Goal: Task Accomplishment & Management: Manage account settings

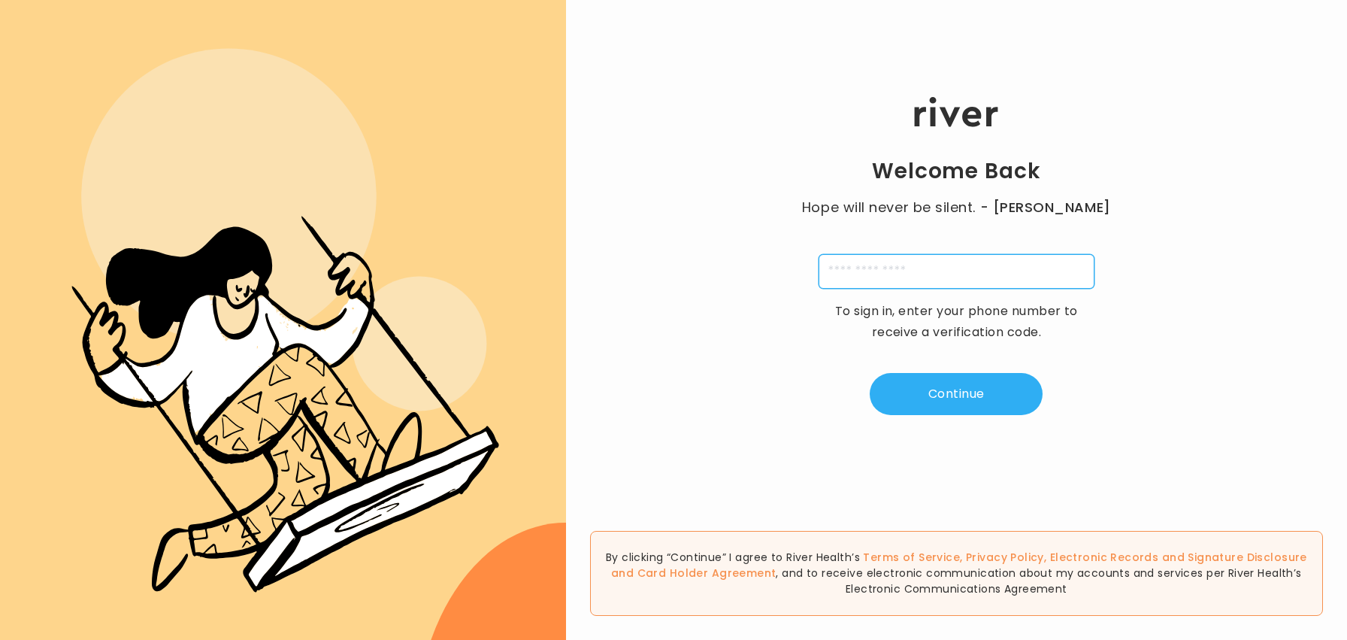
click at [920, 281] on input "tel" at bounding box center [957, 271] width 276 height 35
type input "**********"
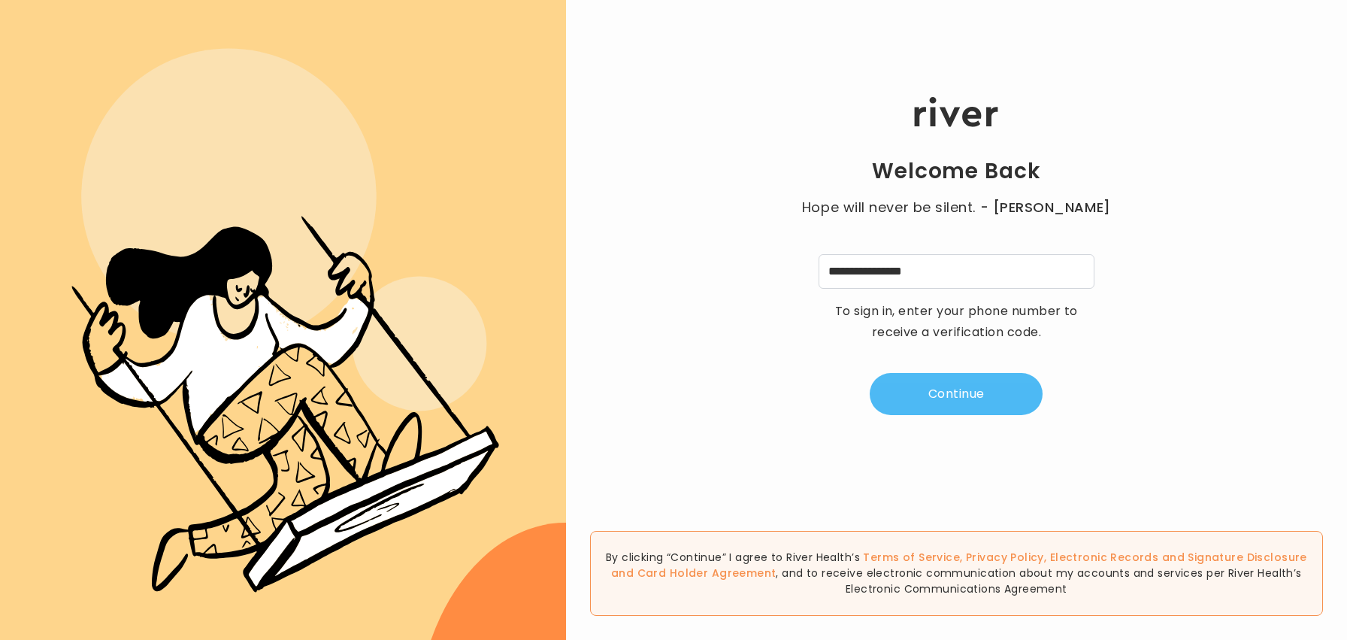
click at [932, 390] on button "Continue" at bounding box center [956, 394] width 173 height 42
type input "*"
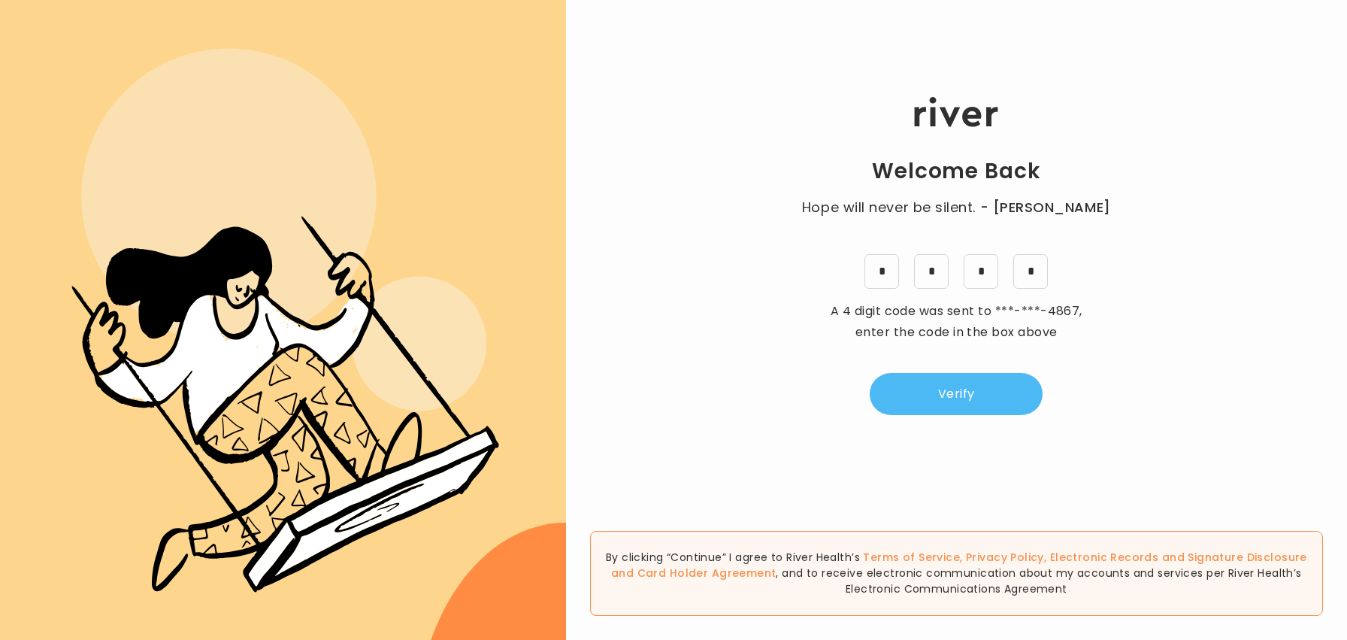
click at [916, 402] on button "Verify" at bounding box center [956, 394] width 173 height 42
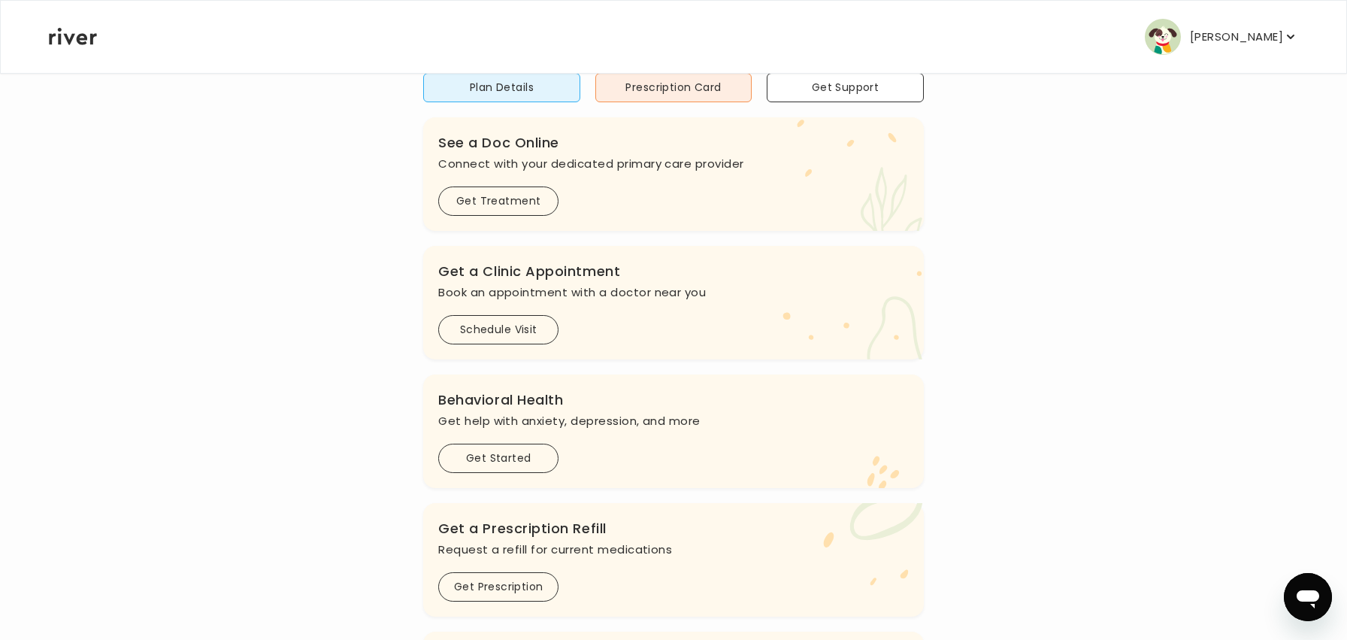
scroll to position [224, 0]
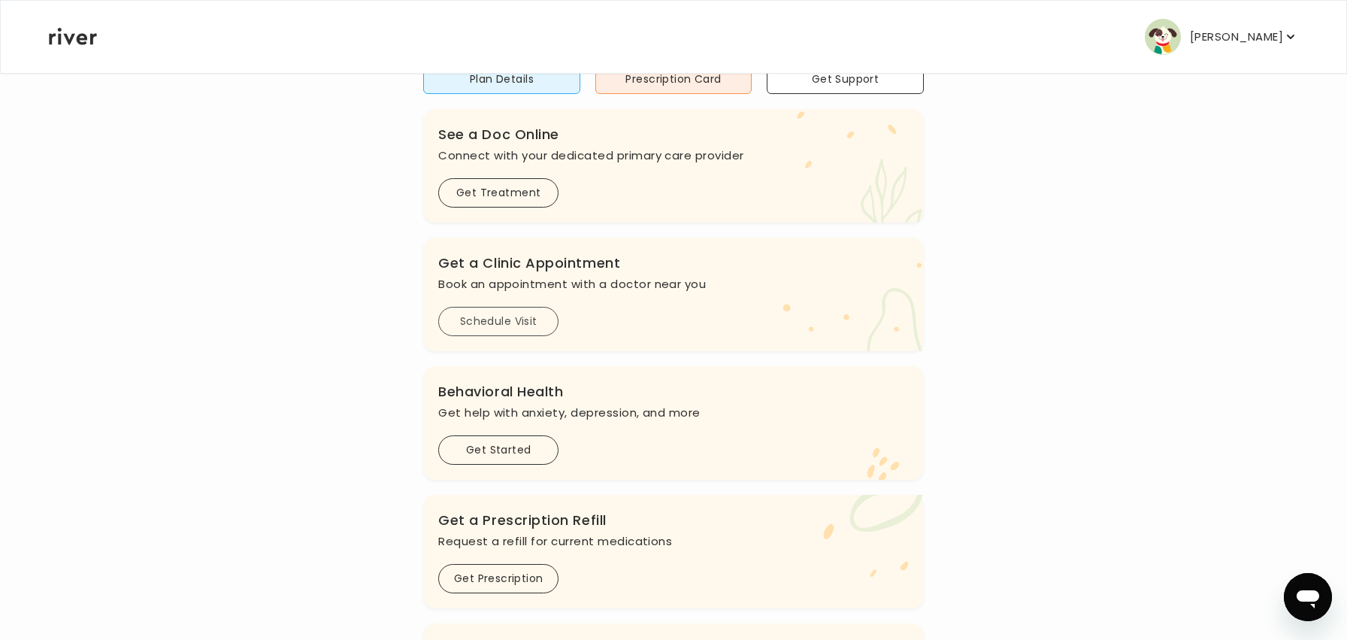
click at [490, 330] on button "Schedule Visit" at bounding box center [498, 321] width 120 height 29
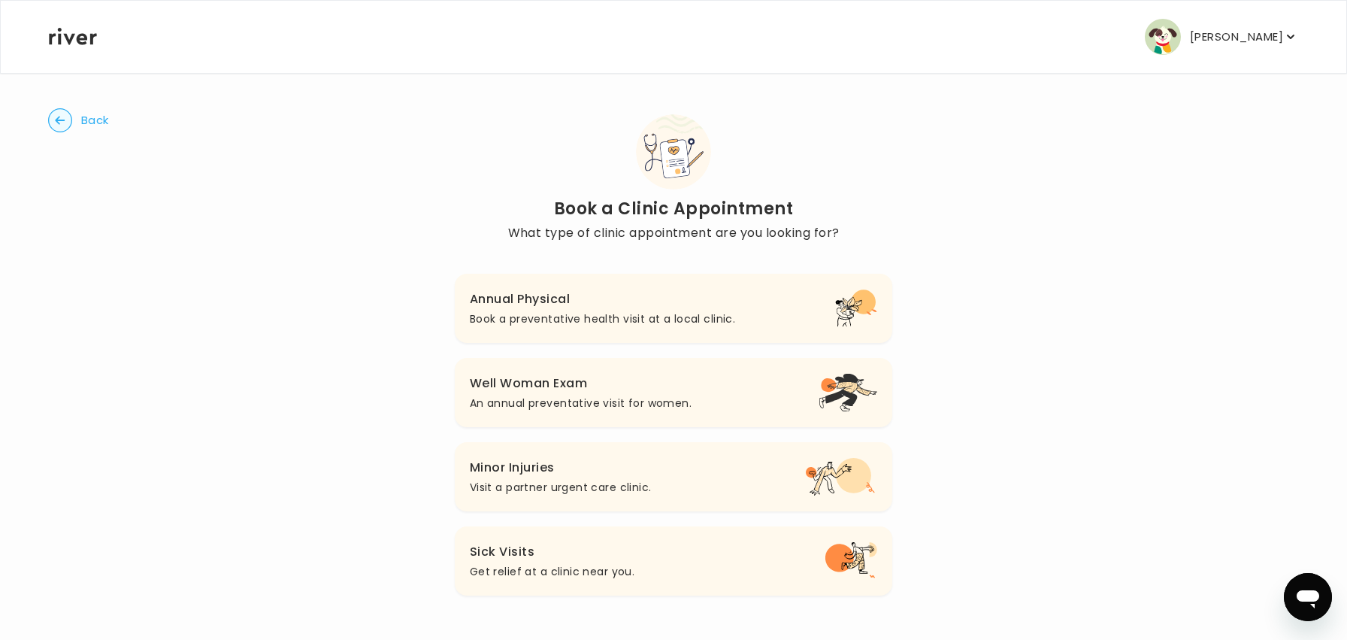
click at [514, 462] on h3 "Minor Injuries" at bounding box center [561, 467] width 182 height 21
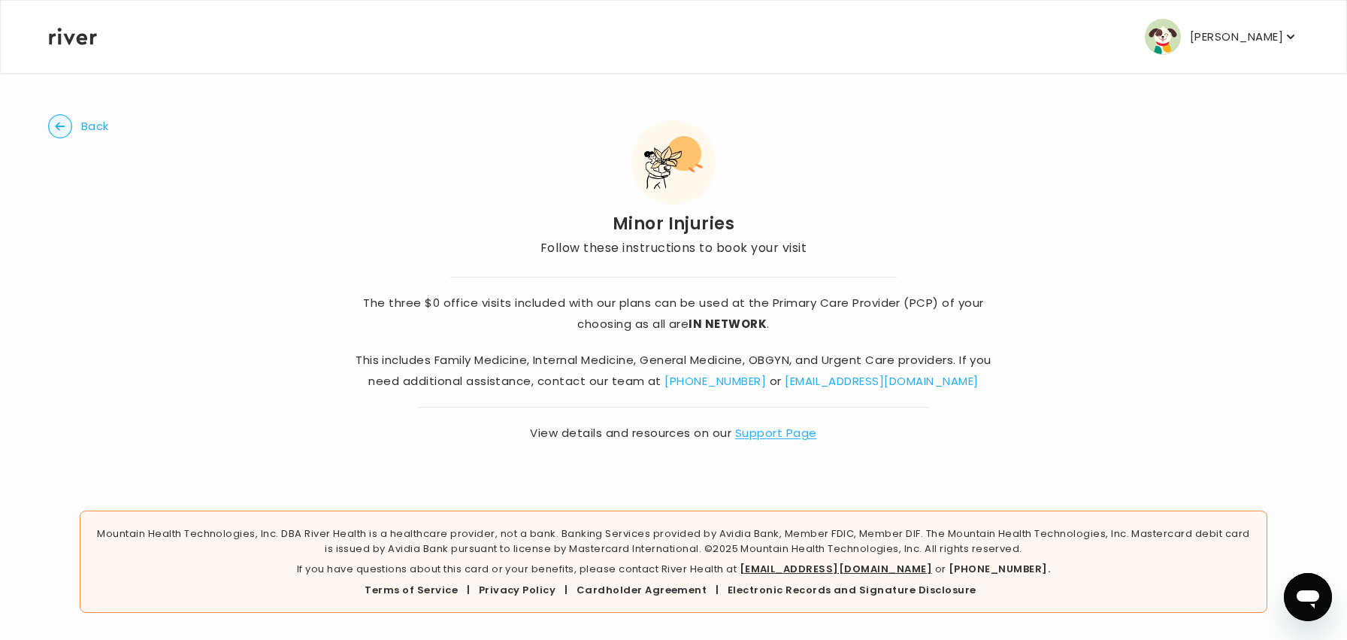
click at [1221, 31] on p "[PERSON_NAME]" at bounding box center [1236, 36] width 93 height 21
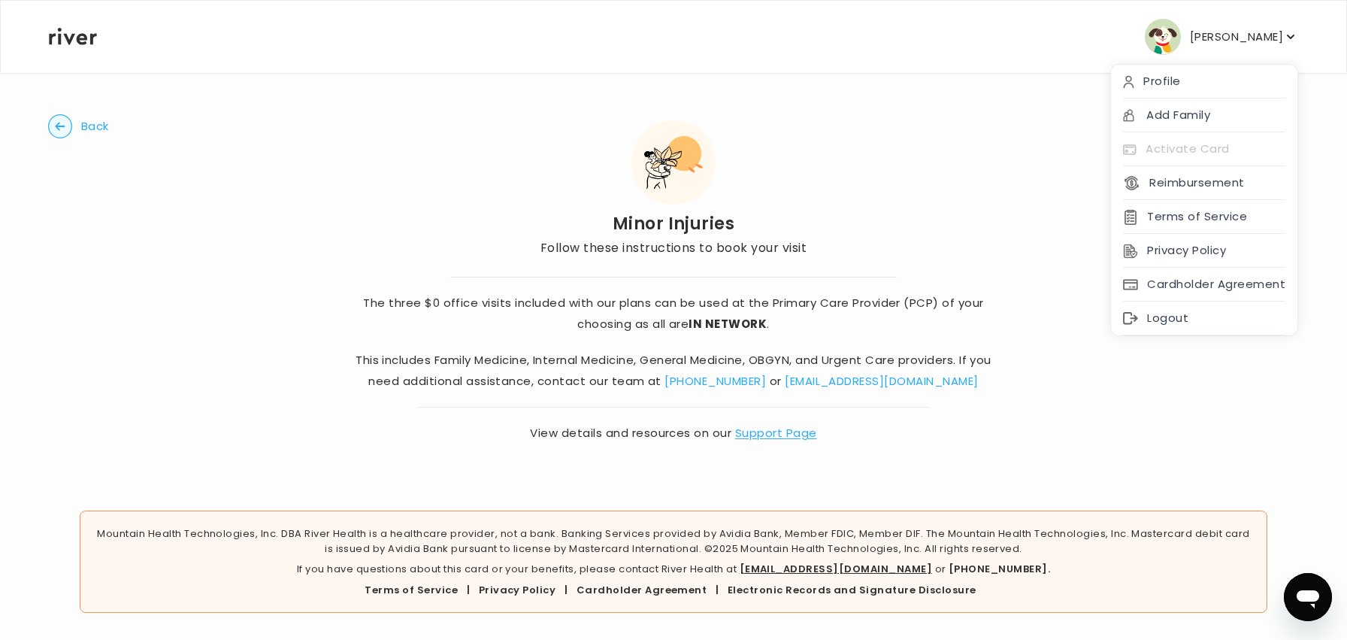
click at [1221, 31] on p "[PERSON_NAME]" at bounding box center [1236, 36] width 93 height 21
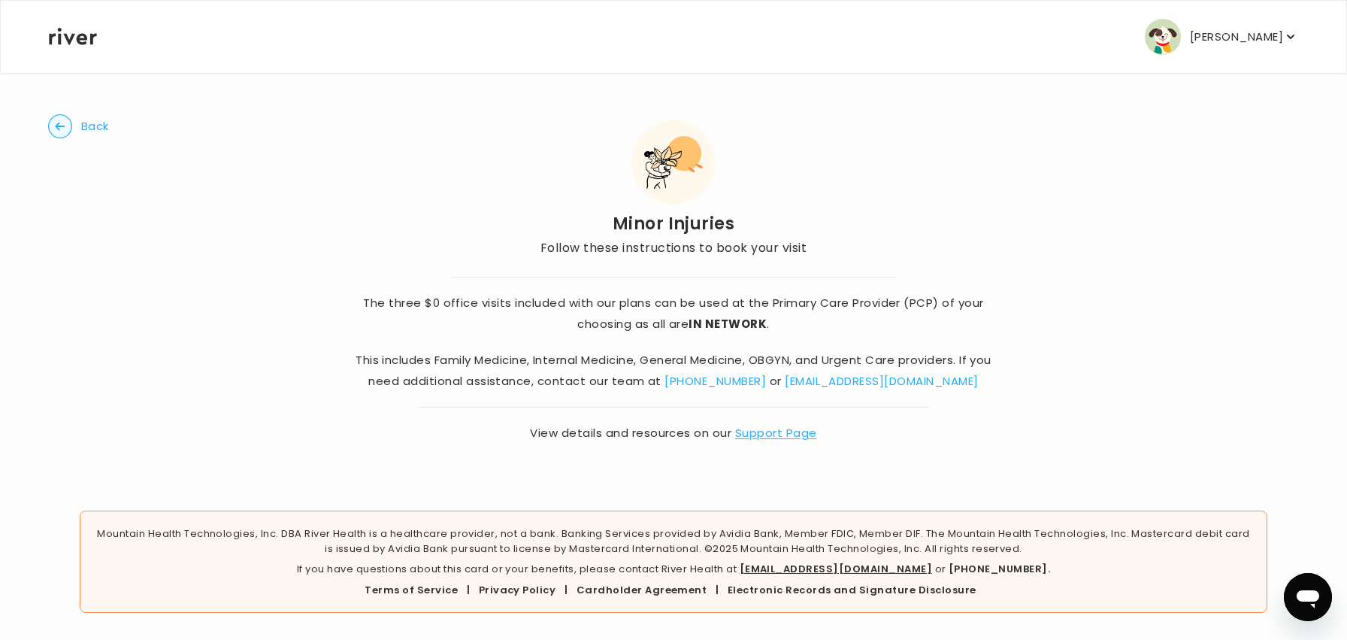
click at [57, 126] on icon "button" at bounding box center [60, 126] width 10 height 8
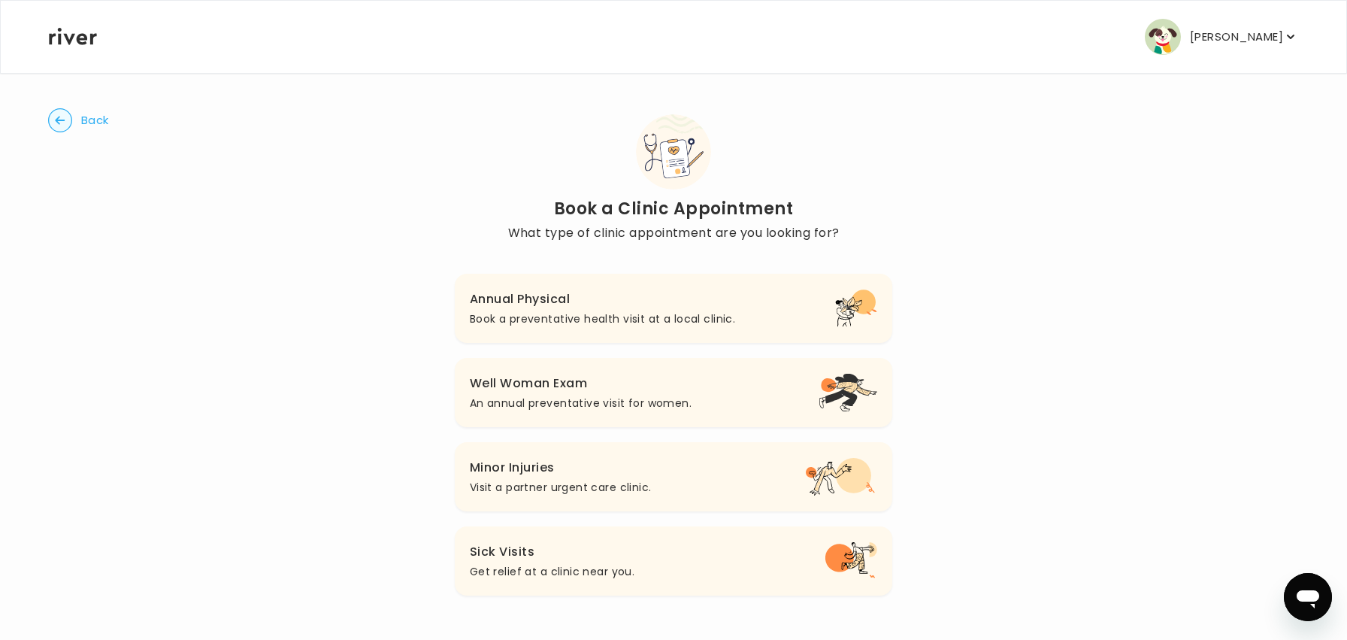
click at [562, 486] on p "Visit a partner urgent care clinic." at bounding box center [561, 487] width 182 height 18
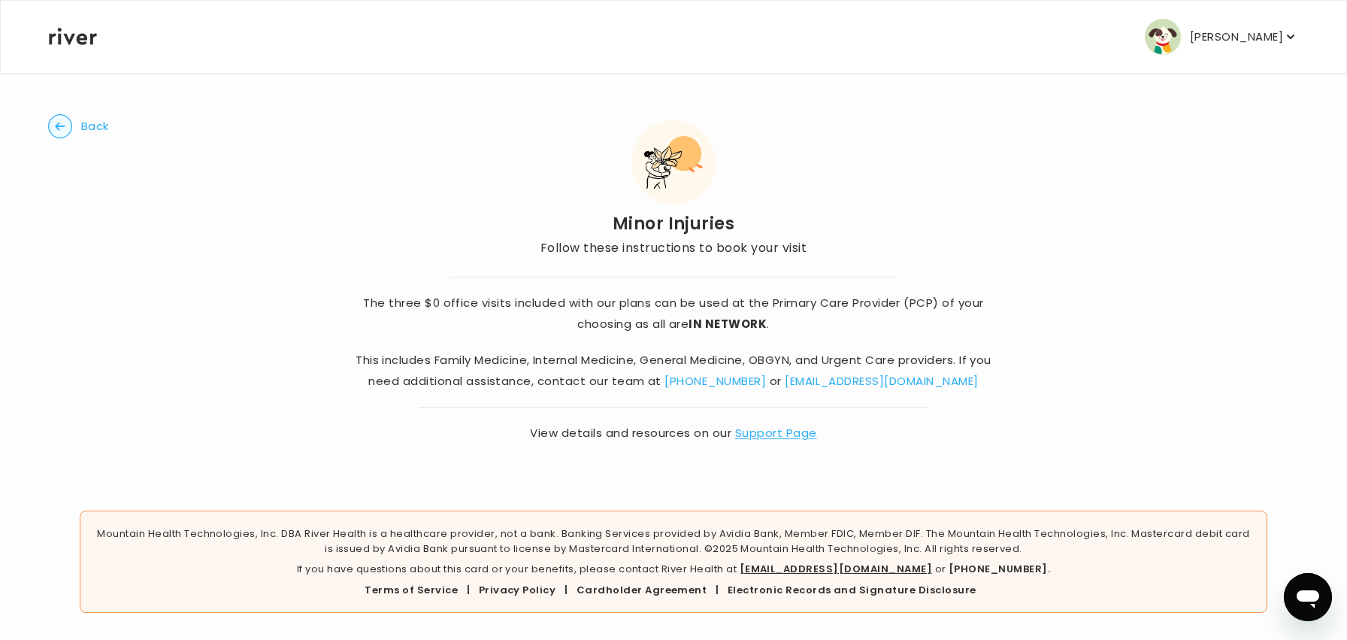
click at [64, 131] on circle "button" at bounding box center [60, 126] width 23 height 23
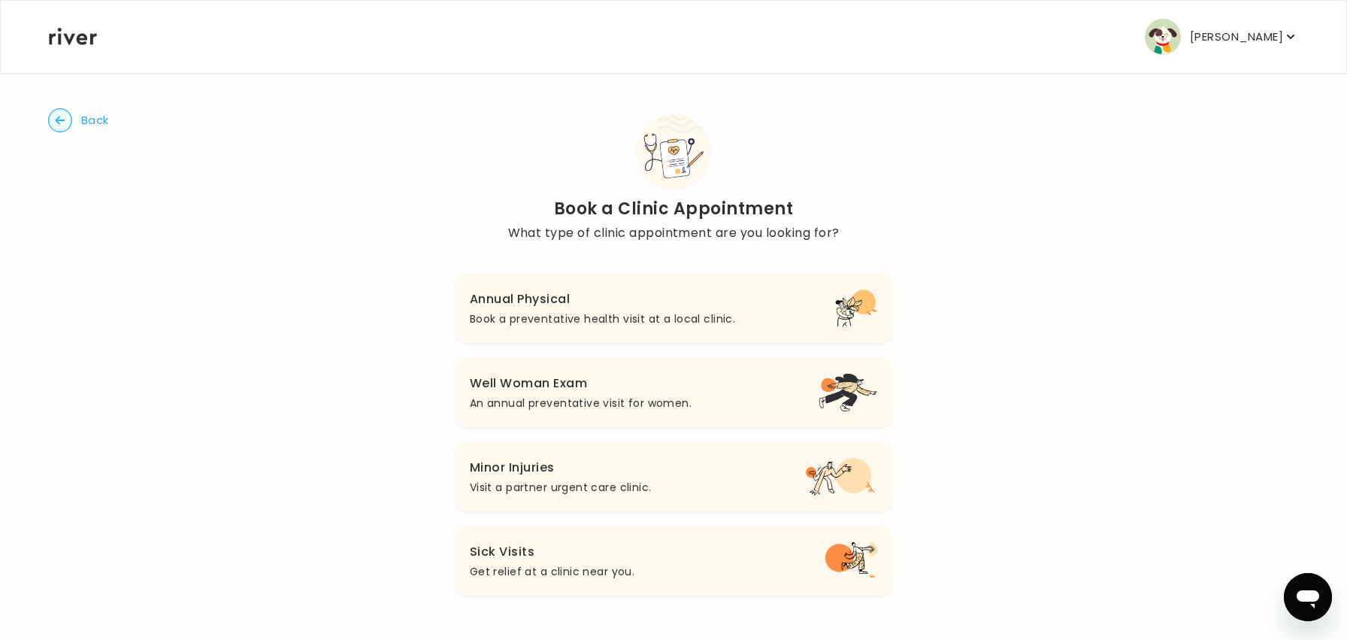
click at [611, 310] on p "Book a preventative health visit at a local clinic." at bounding box center [602, 319] width 265 height 18
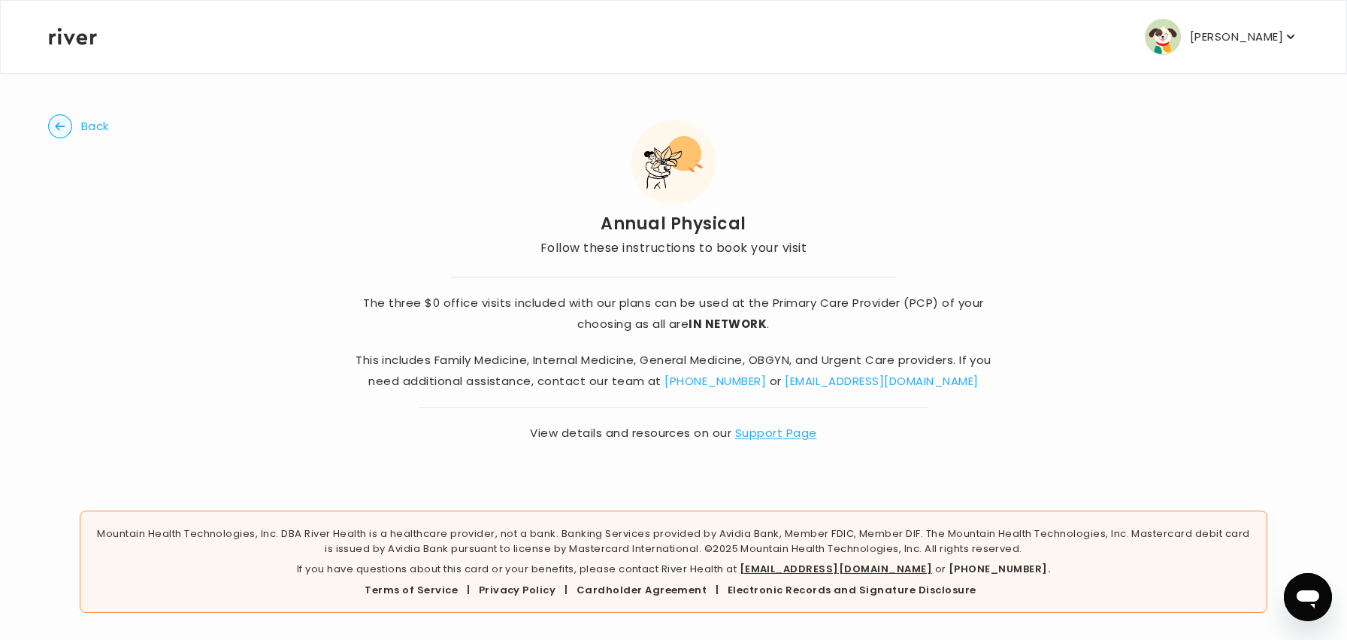
click at [63, 126] on icon "button" at bounding box center [60, 126] width 10 height 8
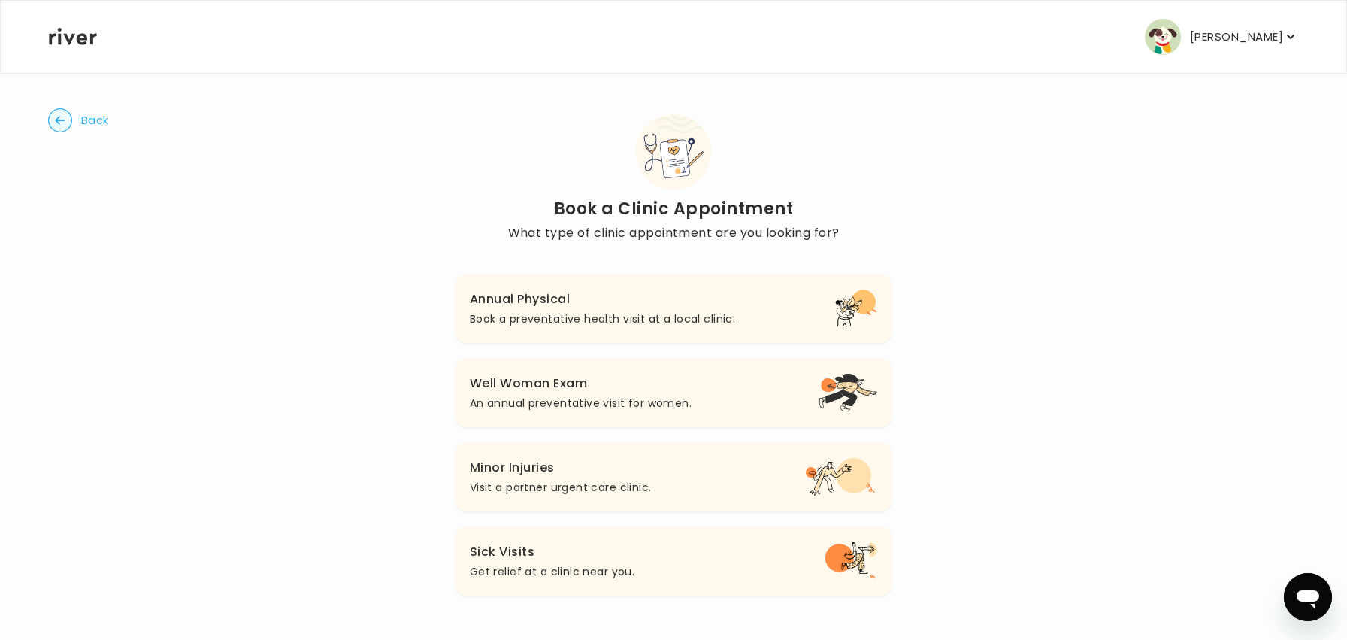
click at [63, 125] on circle "button" at bounding box center [60, 120] width 23 height 23
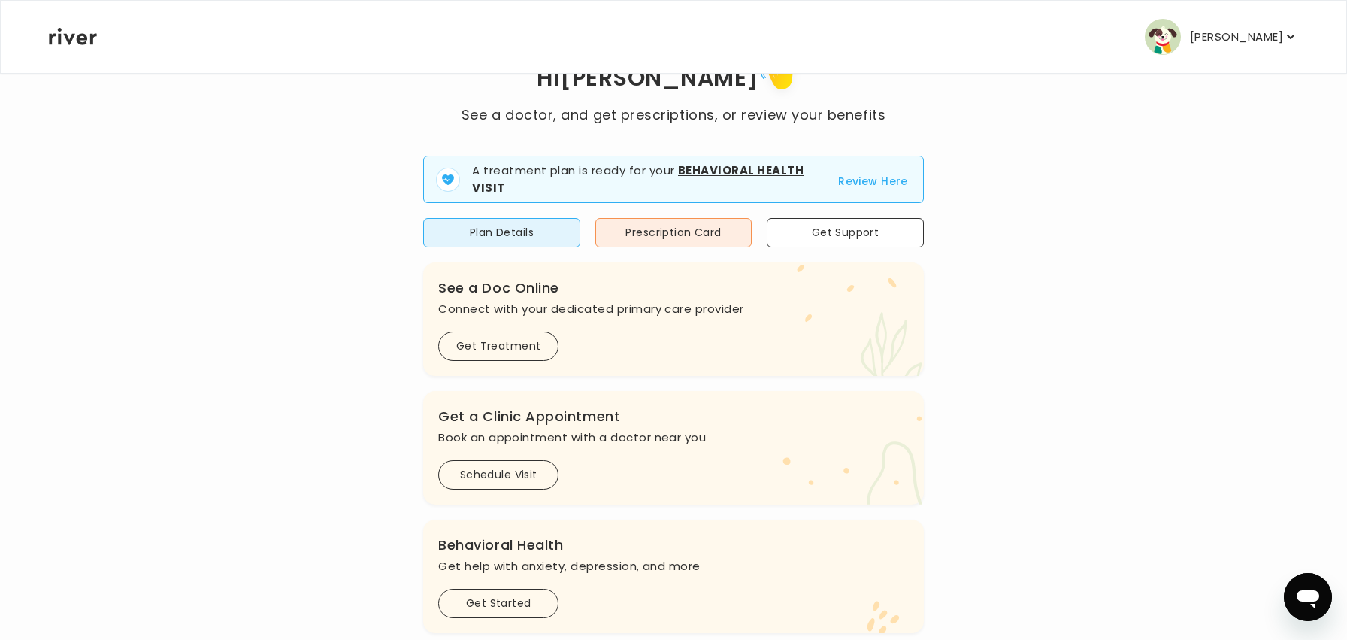
scroll to position [66, 0]
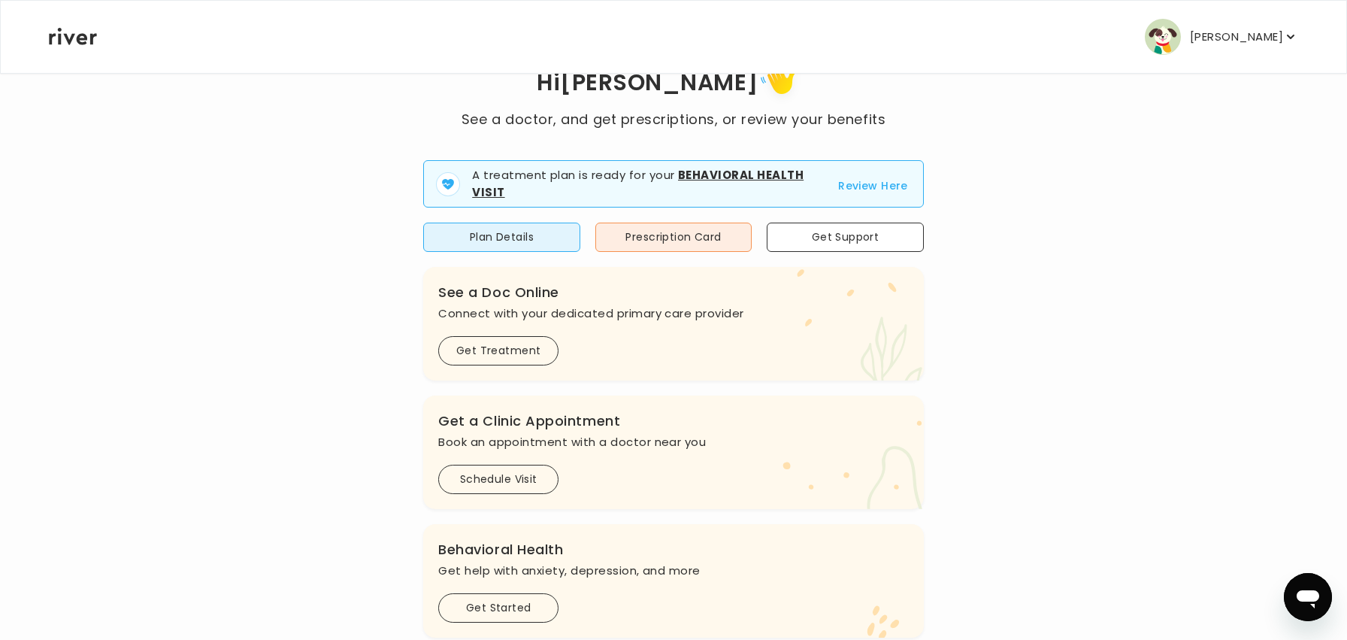
click at [890, 186] on button "Review Here" at bounding box center [873, 186] width 70 height 18
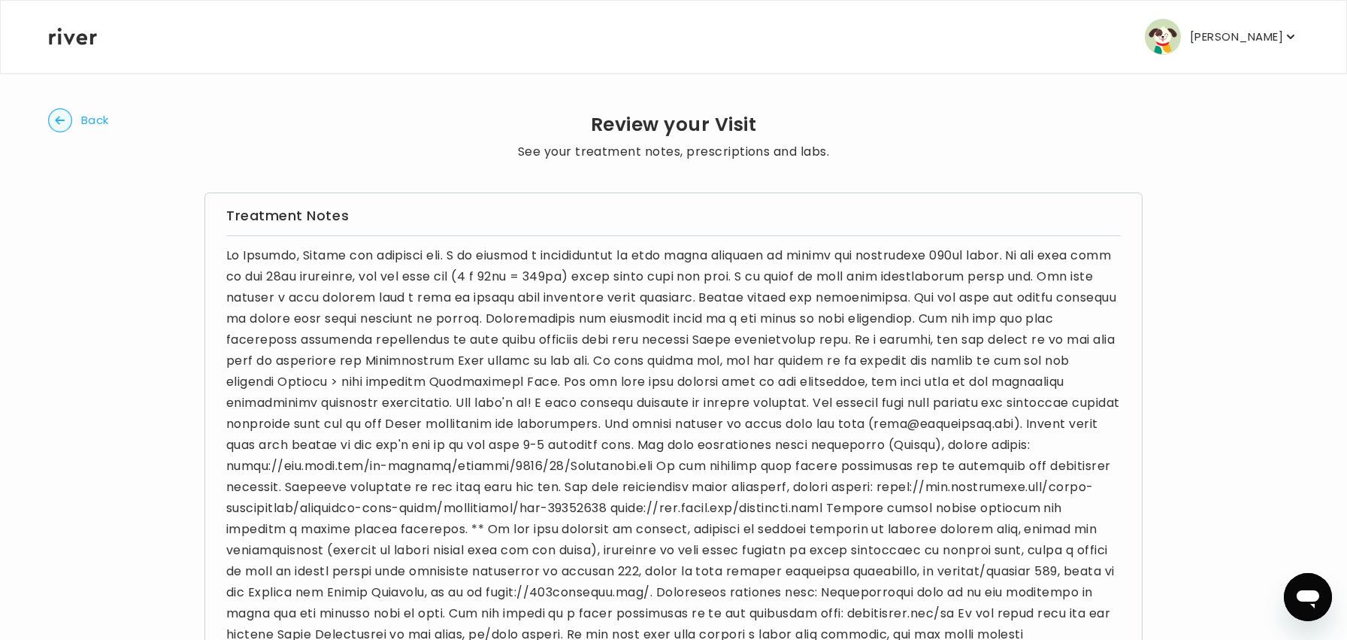
click at [51, 114] on circle "button" at bounding box center [60, 120] width 23 height 23
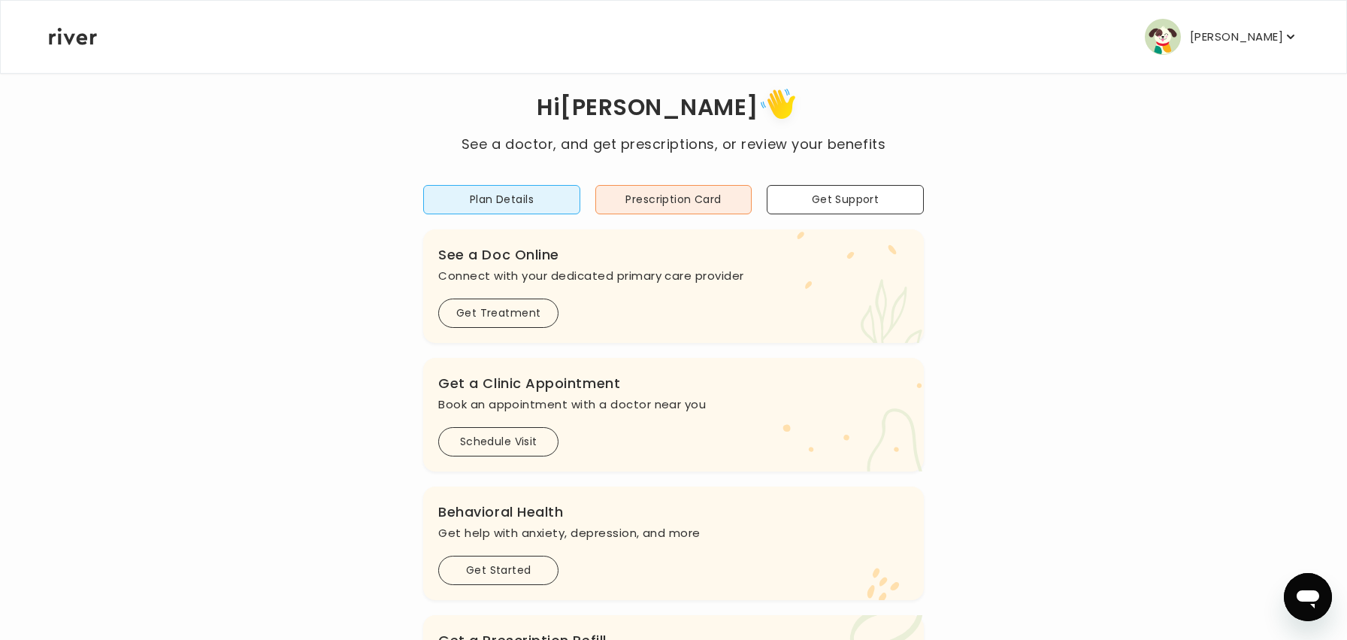
scroll to position [26, 0]
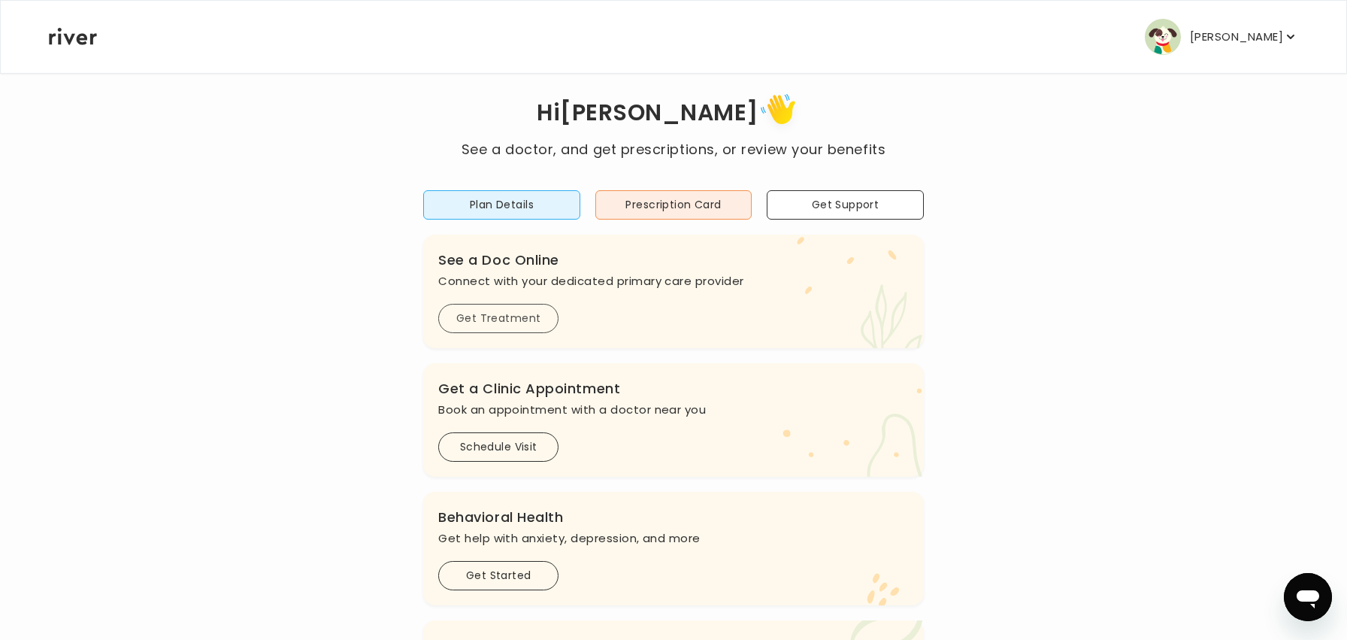
click at [457, 323] on button "Get Treatment" at bounding box center [498, 318] width 120 height 29
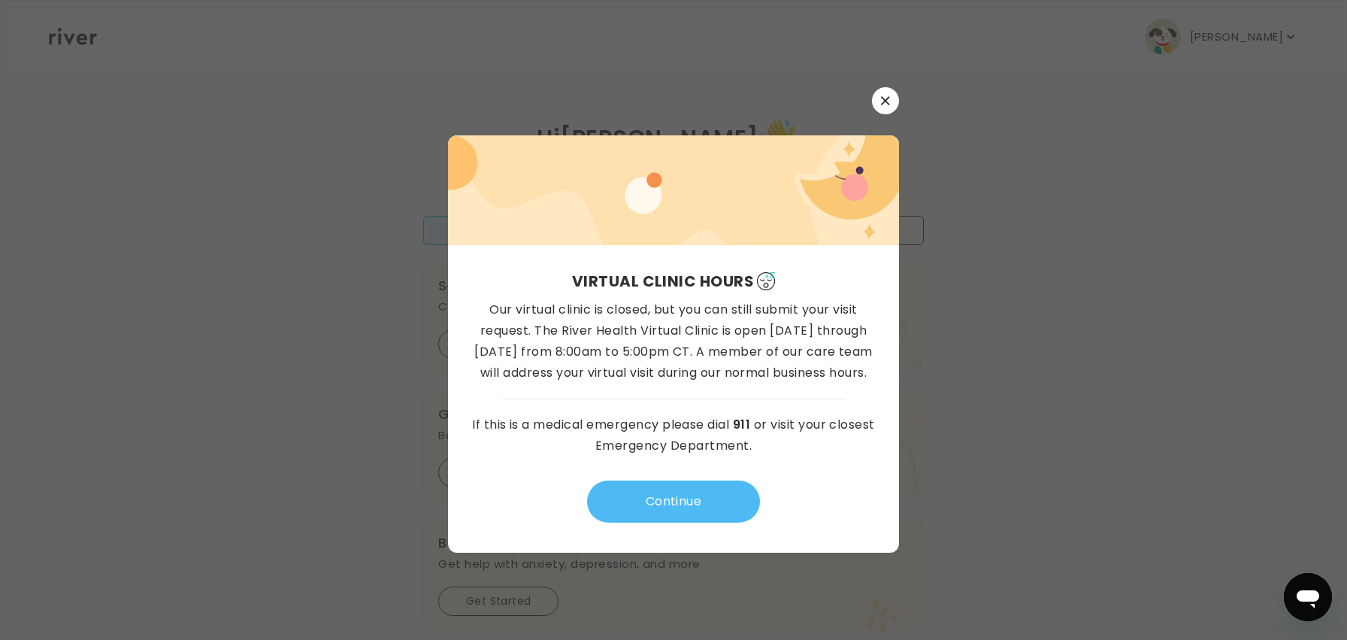
click at [653, 494] on button "Continue" at bounding box center [673, 501] width 173 height 42
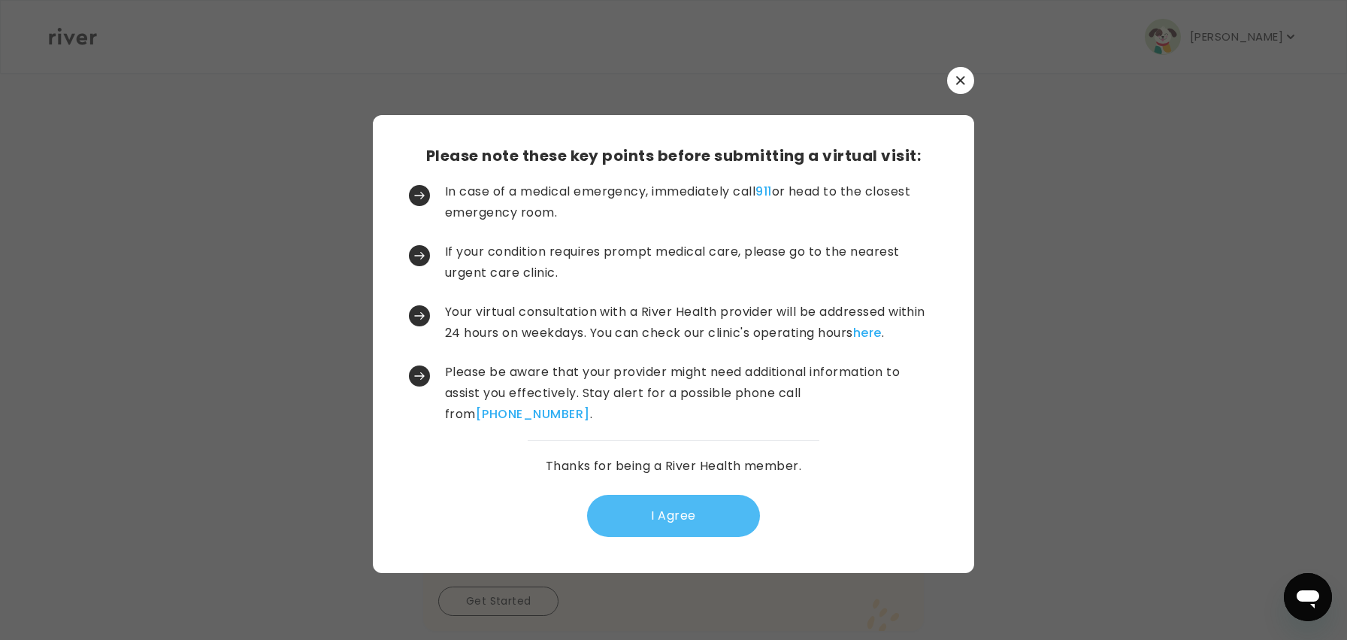
click at [652, 511] on button "I Agree" at bounding box center [673, 516] width 173 height 42
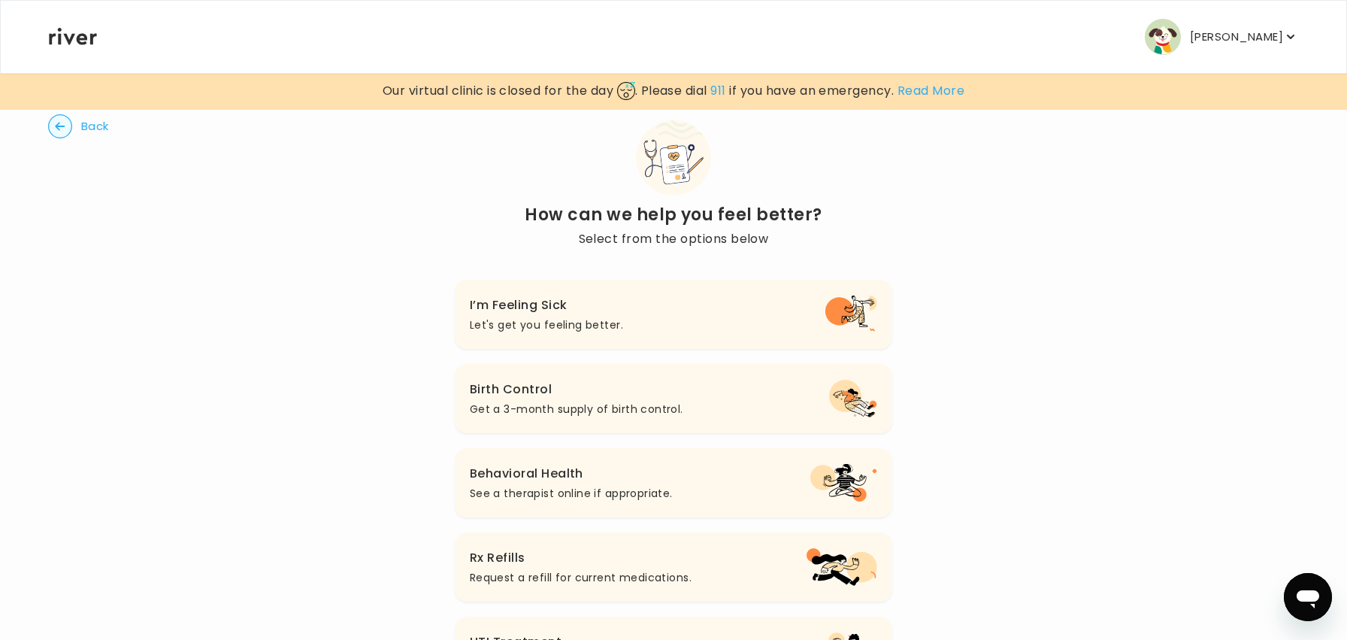
click at [56, 124] on circle "button" at bounding box center [60, 126] width 23 height 23
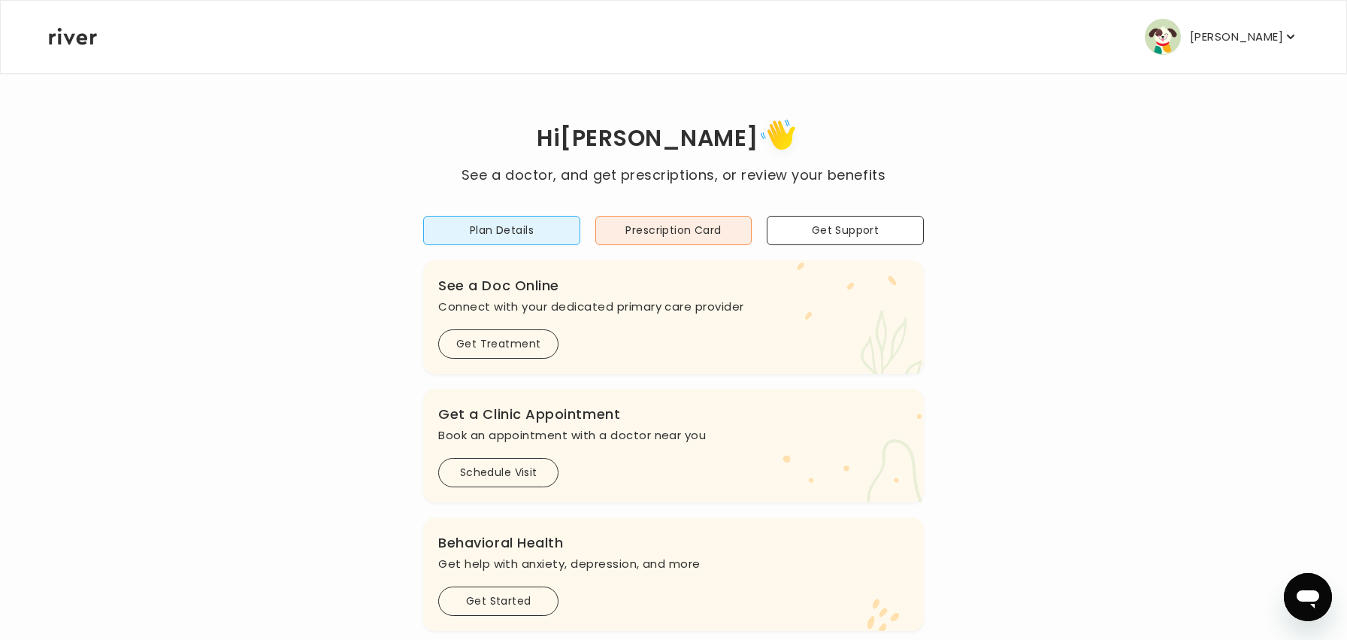
click at [60, 42] on icon at bounding box center [73, 36] width 48 height 17
click at [1227, 38] on p "[PERSON_NAME]" at bounding box center [1236, 36] width 93 height 21
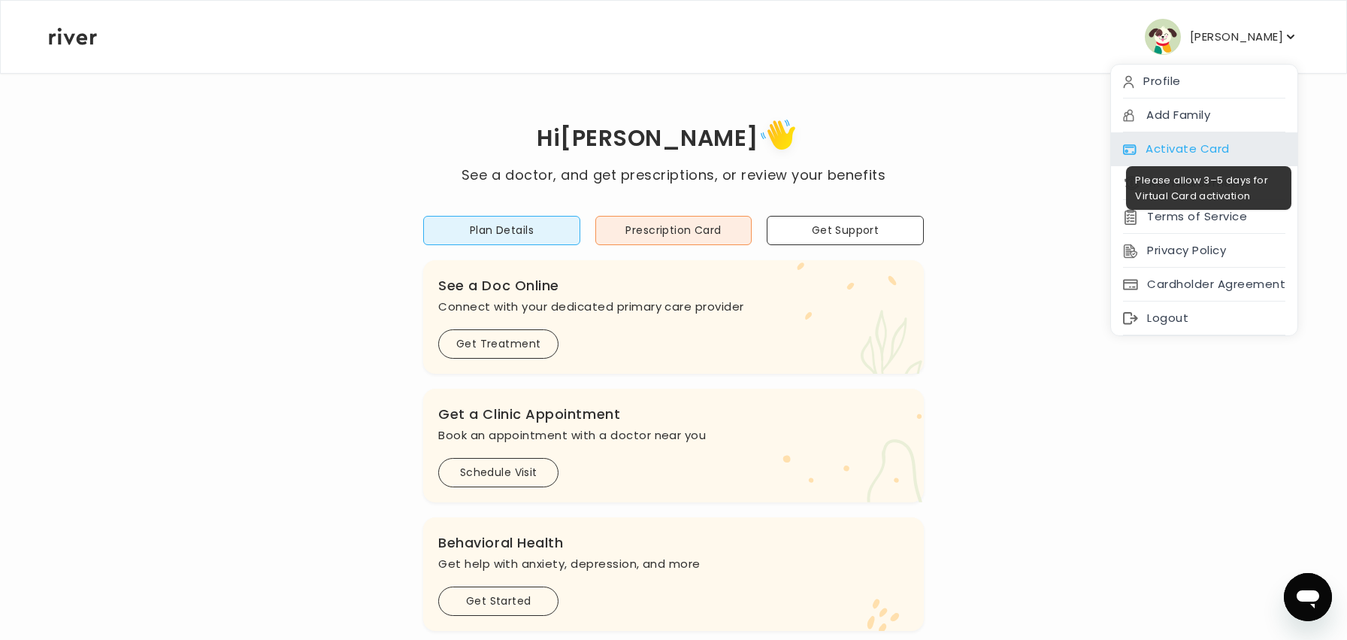
click at [1219, 150] on div "Activate Card" at bounding box center [1204, 149] width 186 height 34
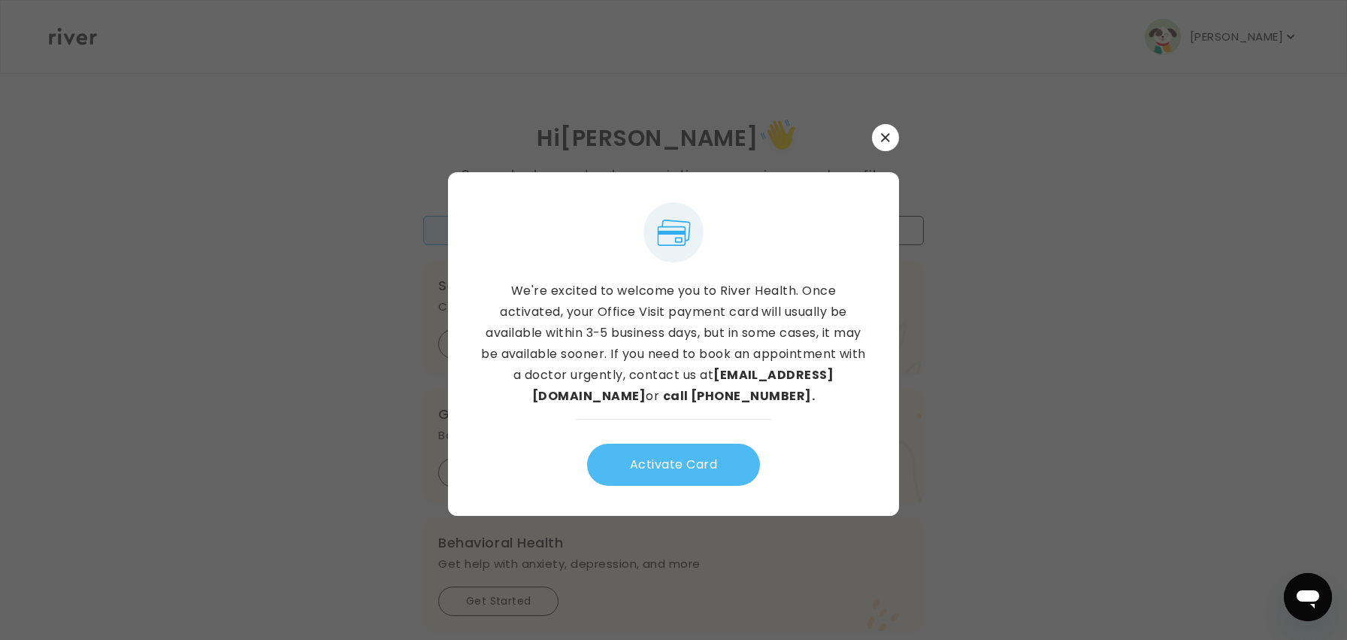
click at [739, 462] on button "Activate Card" at bounding box center [673, 465] width 173 height 42
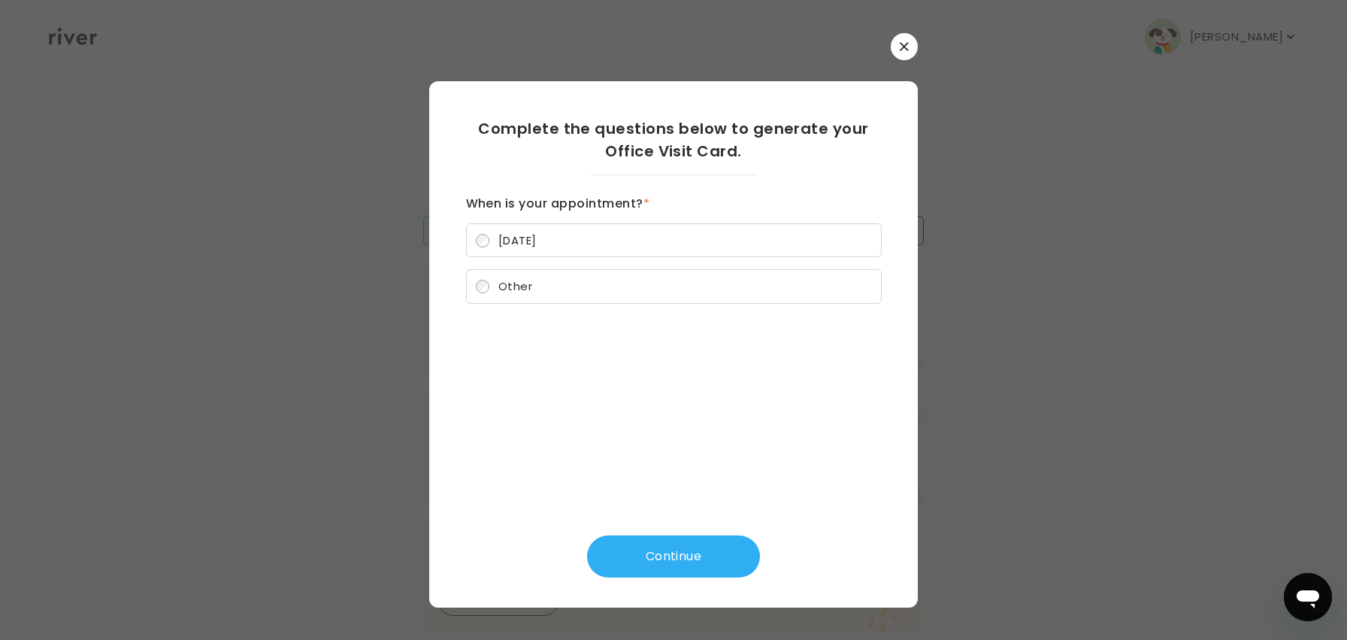
click at [638, 284] on label "Other" at bounding box center [674, 286] width 416 height 35
click at [632, 559] on button "Continue" at bounding box center [673, 556] width 173 height 42
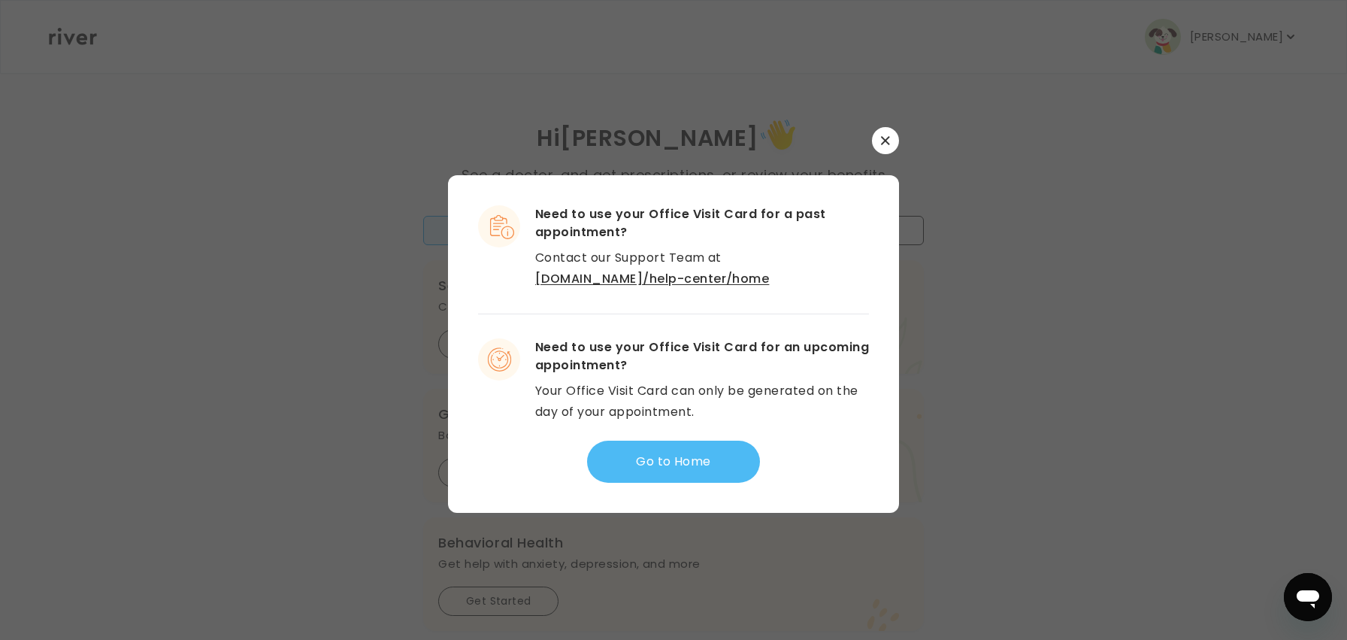
click at [653, 466] on button "Go to Home" at bounding box center [673, 462] width 173 height 42
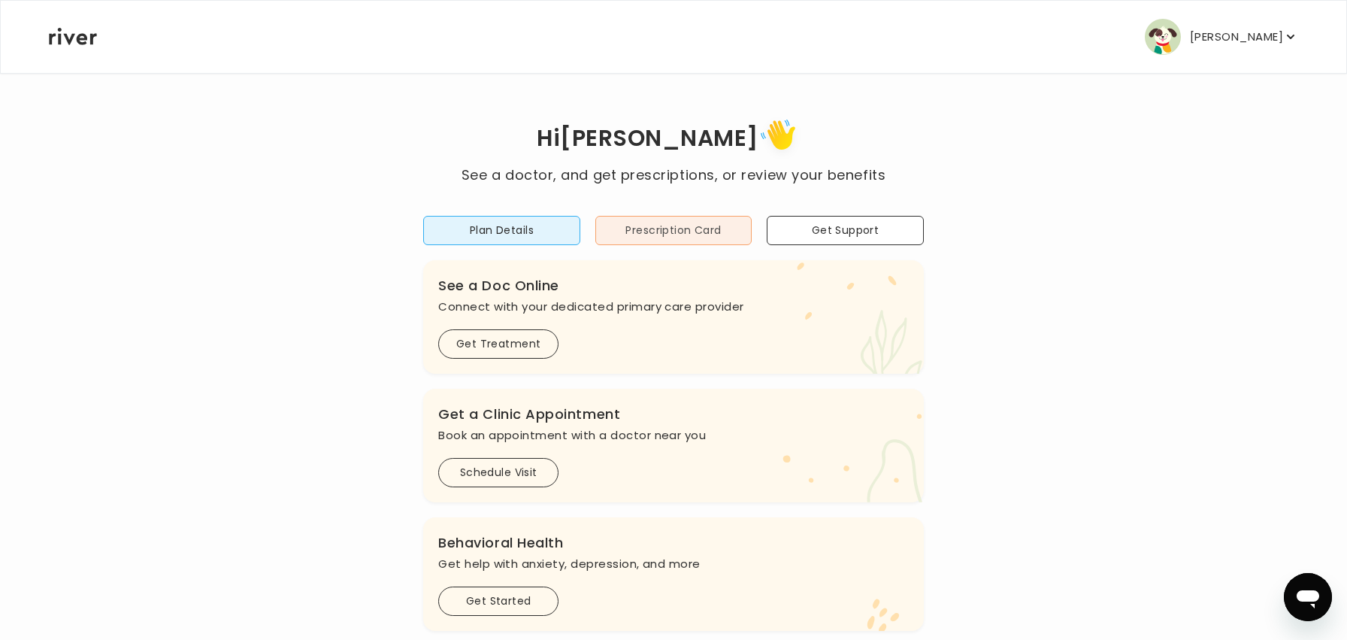
click at [695, 232] on button "Prescription Card" at bounding box center [674, 230] width 157 height 29
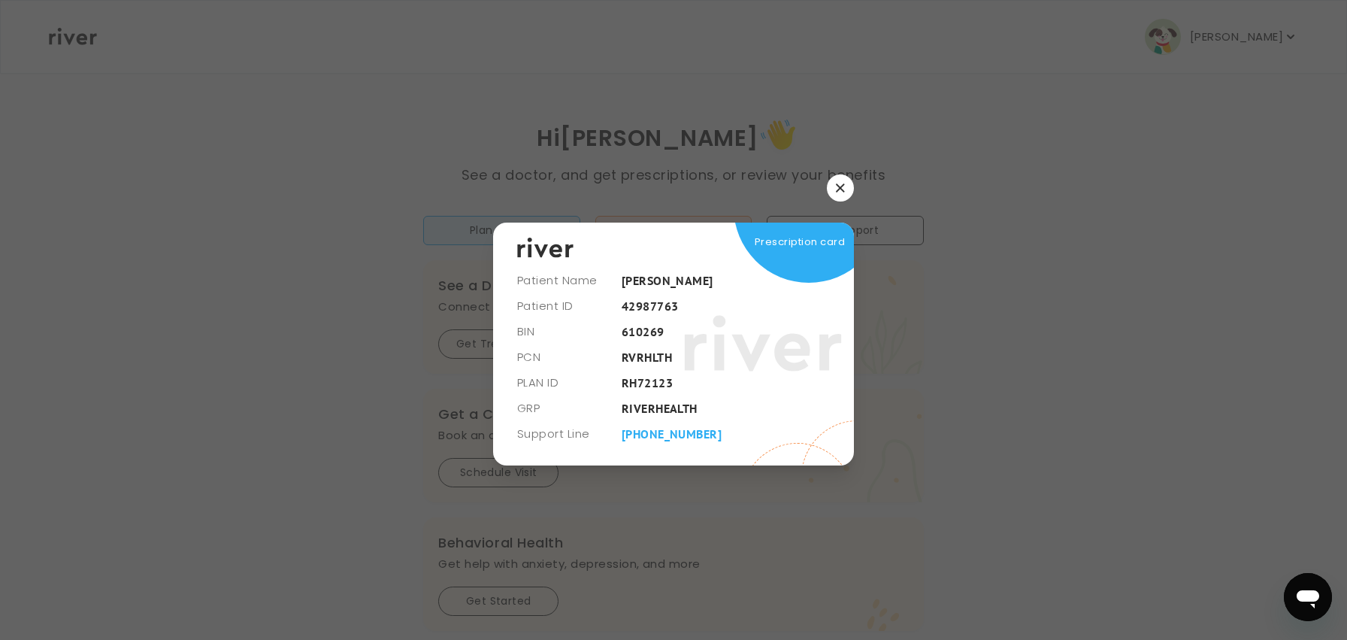
click at [833, 193] on button "button" at bounding box center [840, 187] width 27 height 27
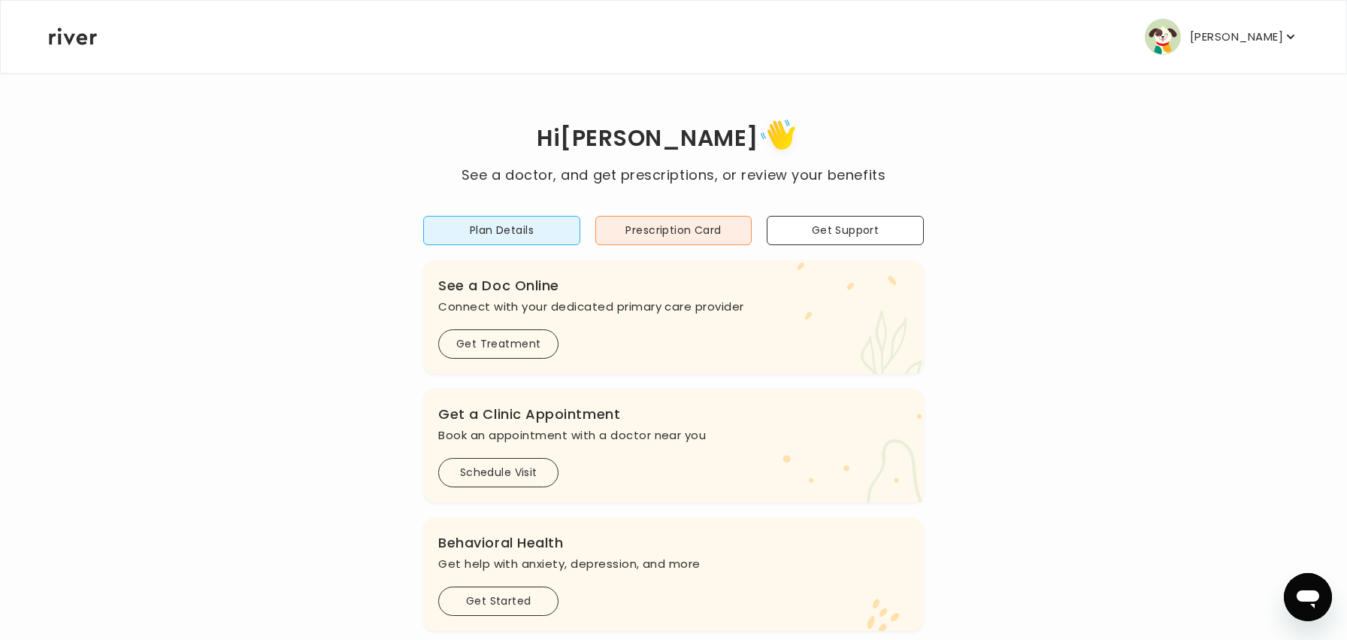
click at [1208, 39] on p "[PERSON_NAME]" at bounding box center [1236, 36] width 93 height 21
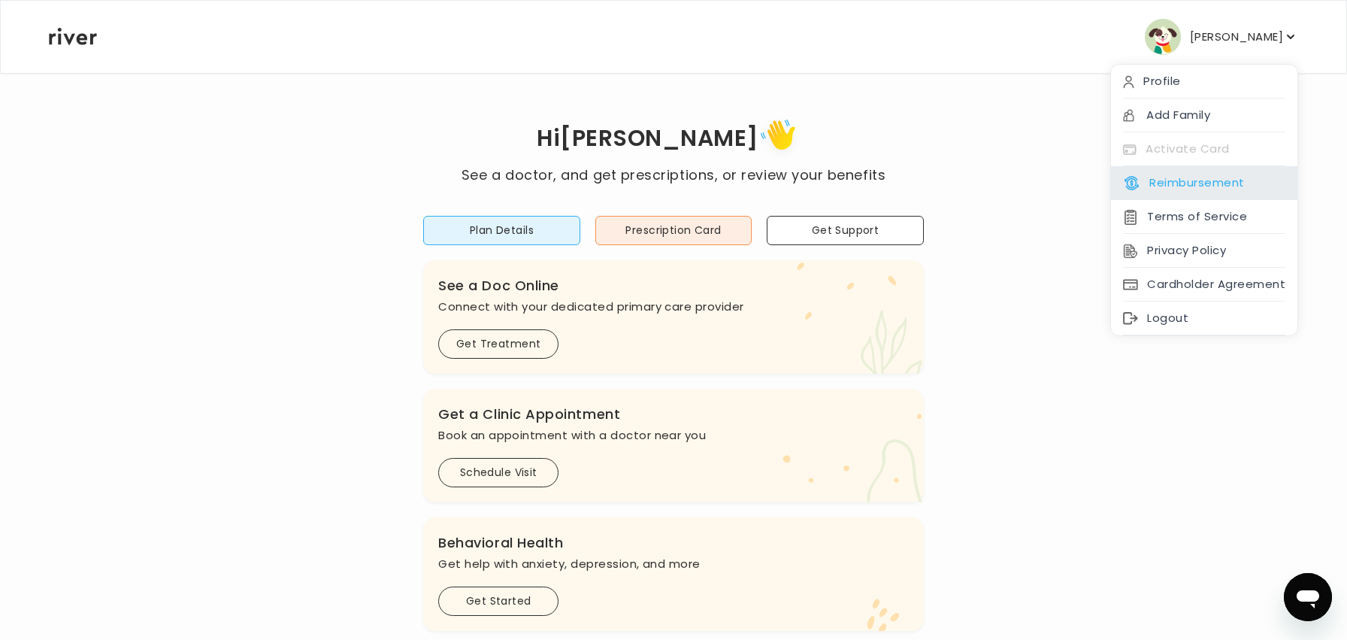
click at [1166, 181] on button "Reimbursement" at bounding box center [1183, 182] width 121 height 21
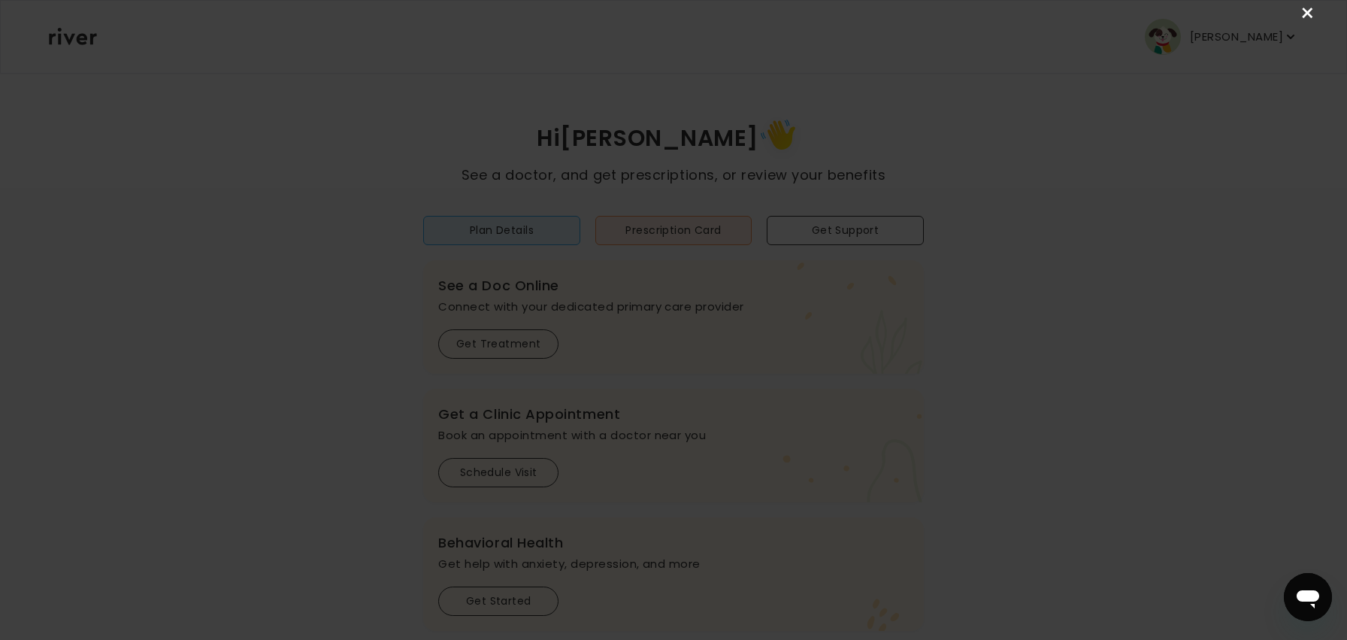
click at [1310, 16] on link "×" at bounding box center [1308, 14] width 18 height 18
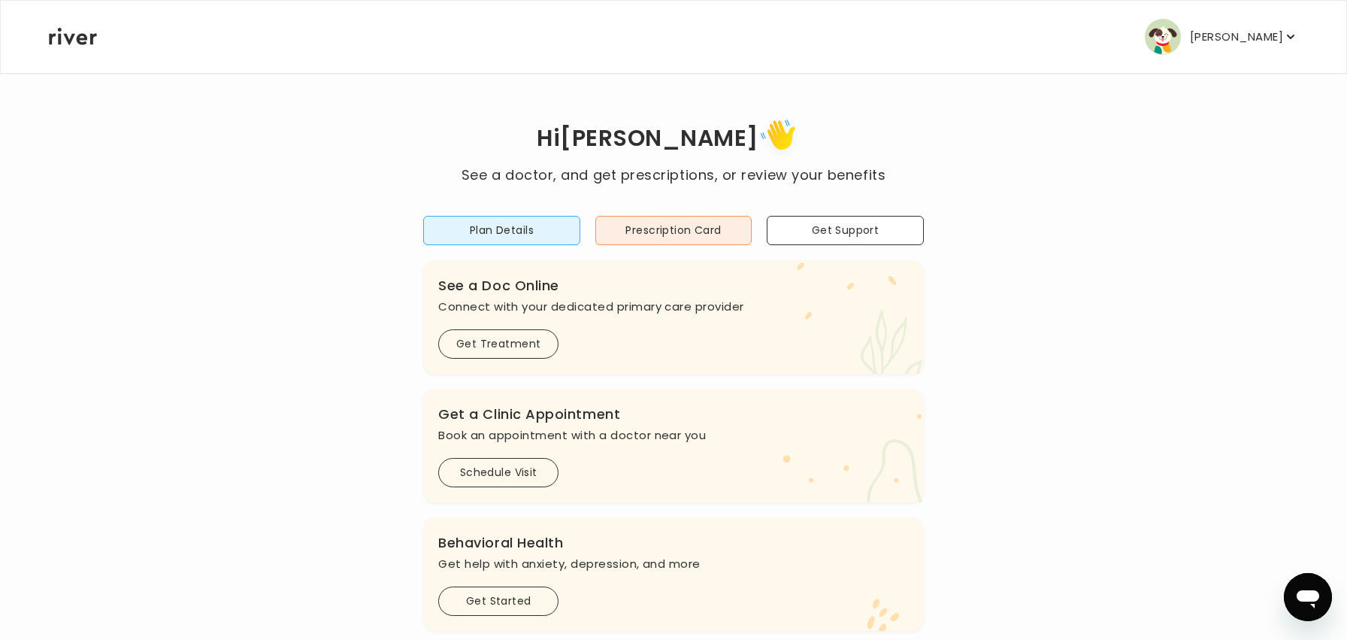
click at [63, 35] on icon at bounding box center [73, 36] width 48 height 17
click at [868, 228] on button "Get Support" at bounding box center [845, 230] width 157 height 29
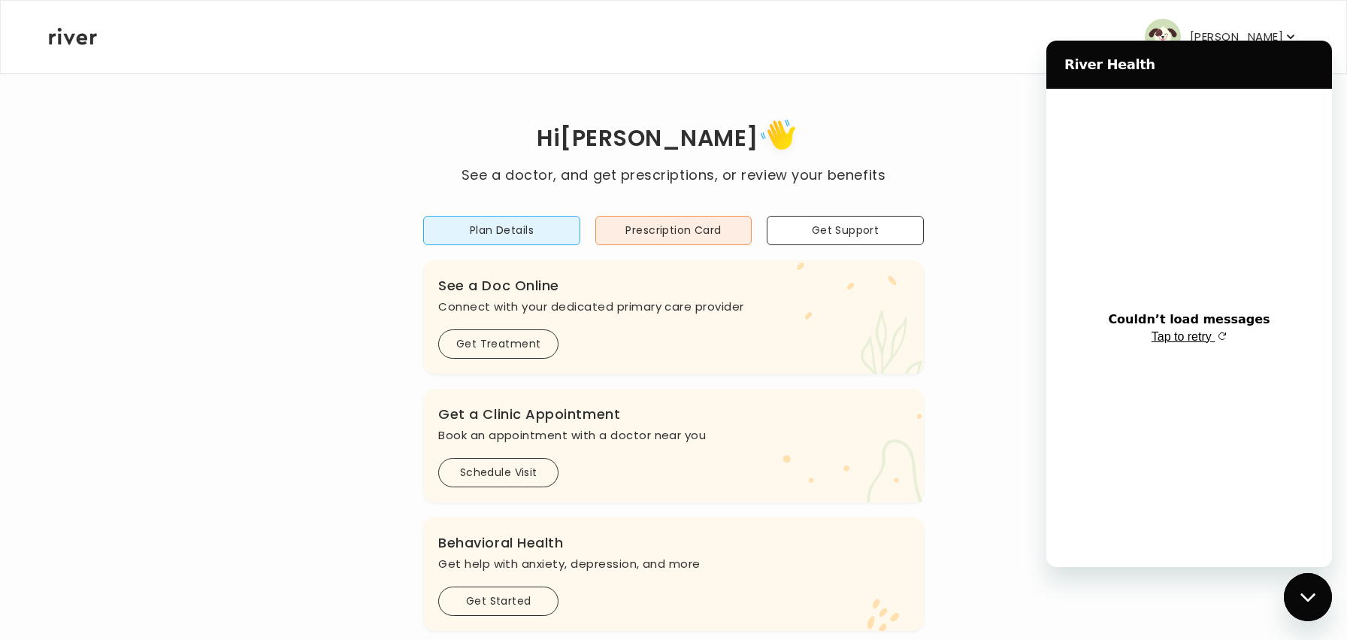
click at [1179, 335] on span "Tap to retry" at bounding box center [1182, 336] width 60 height 13
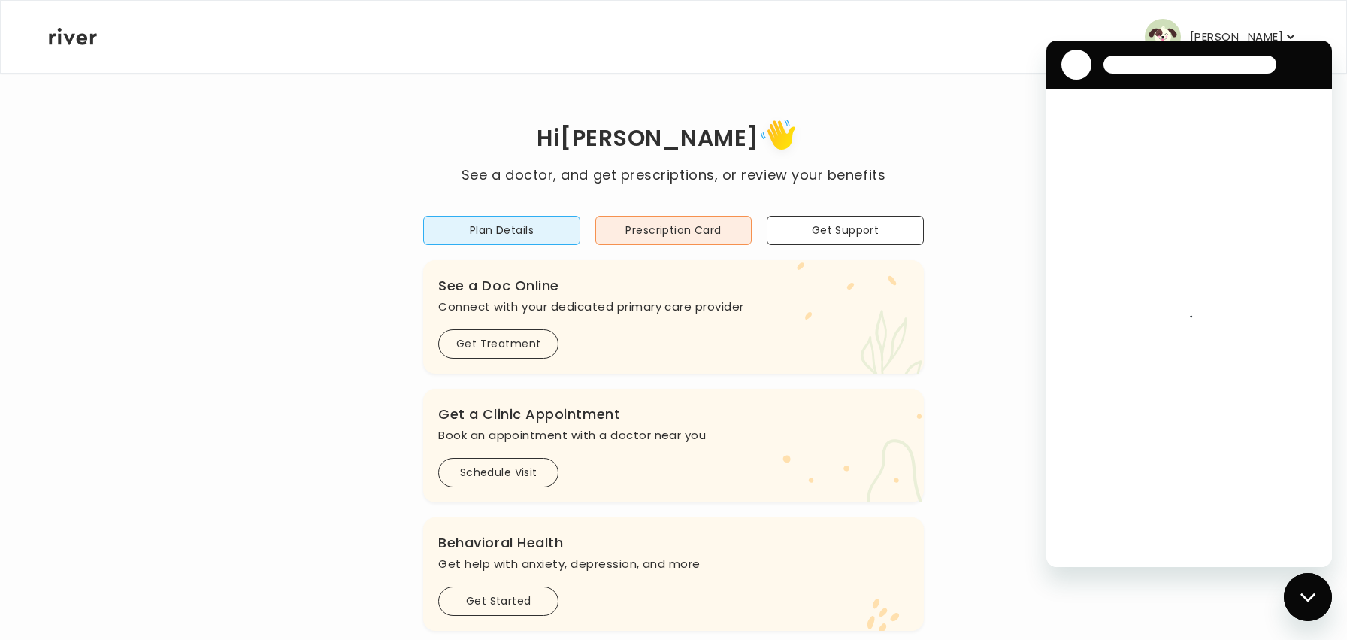
click at [1309, 596] on icon "Close messaging window" at bounding box center [1309, 598] width 16 height 10
